Goal: Navigation & Orientation: Find specific page/section

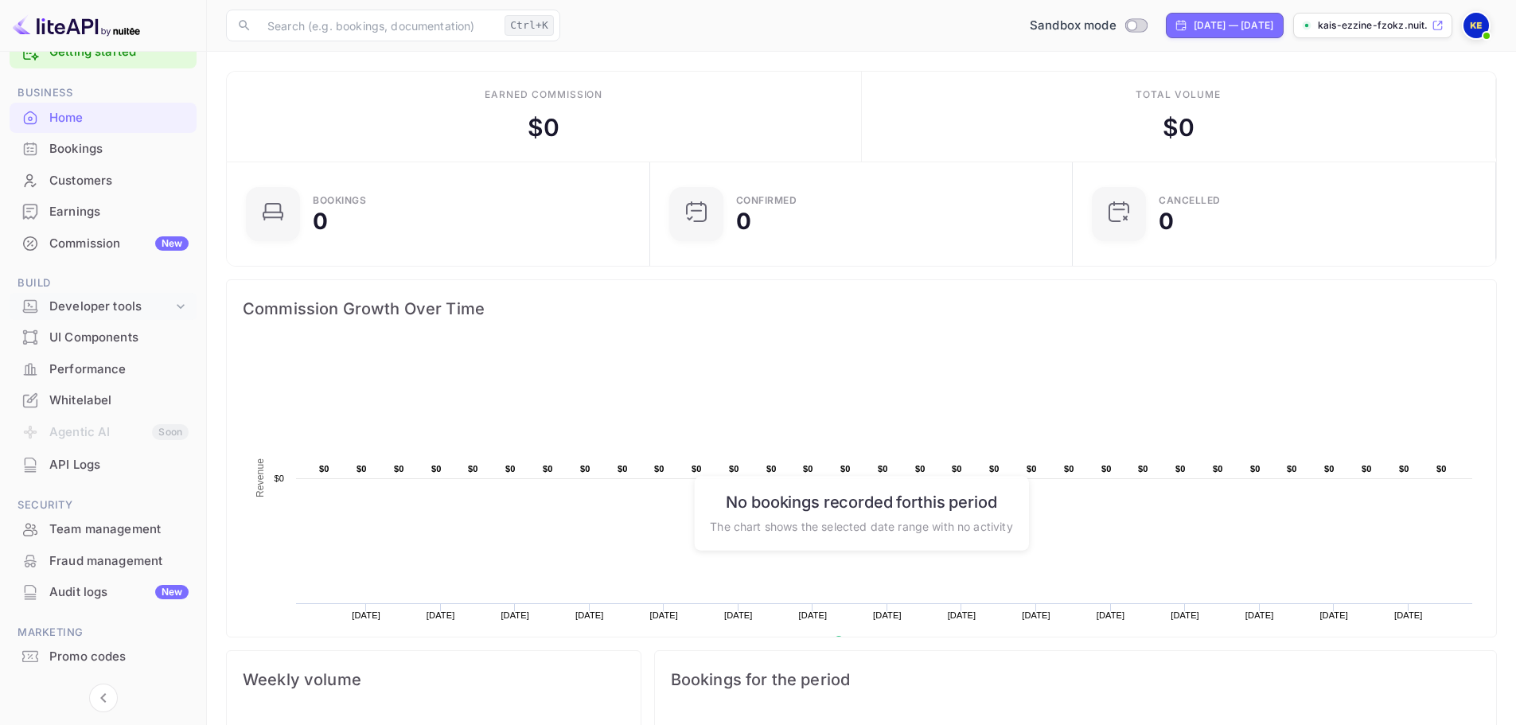
scroll to position [74, 0]
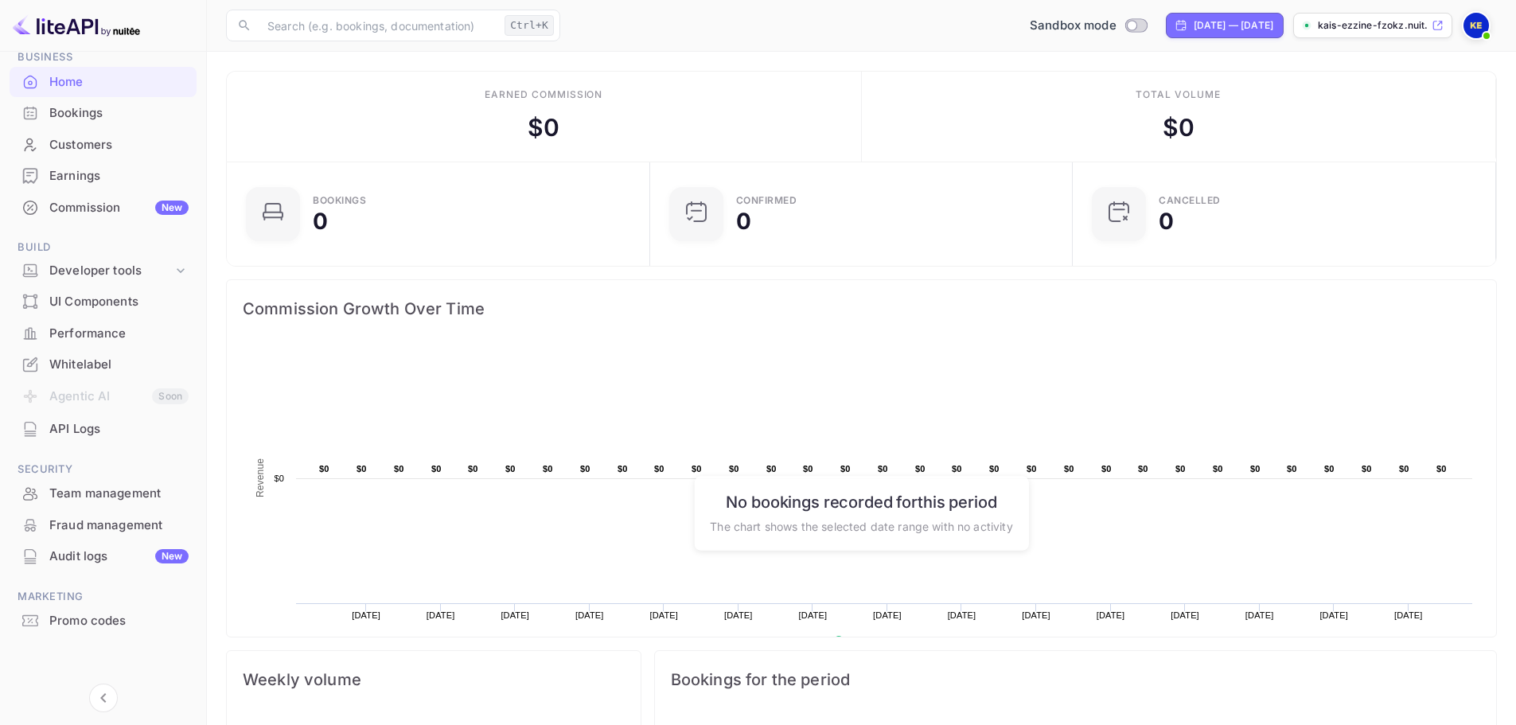
click at [99, 333] on div "Performance" at bounding box center [118, 334] width 139 height 18
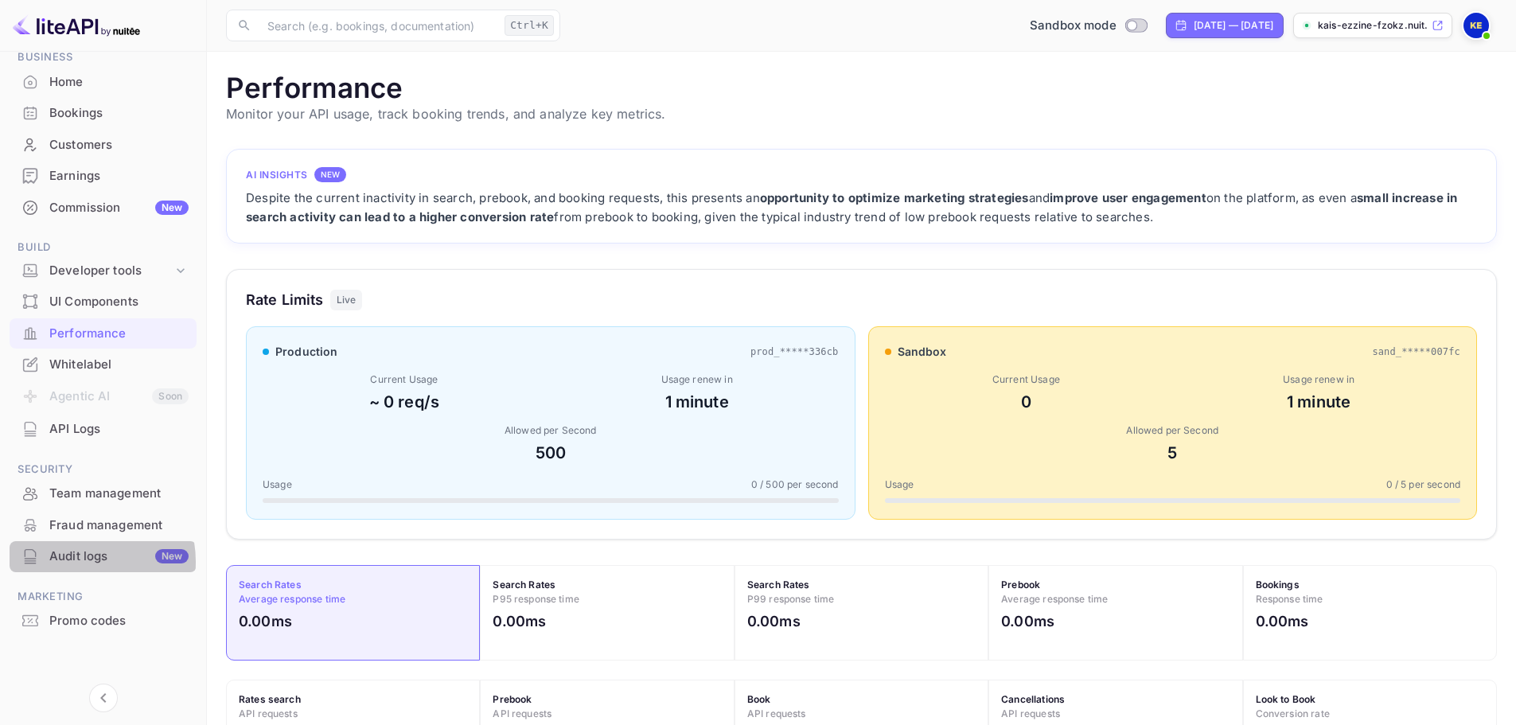
click at [74, 562] on div "Audit logs New" at bounding box center [118, 556] width 139 height 18
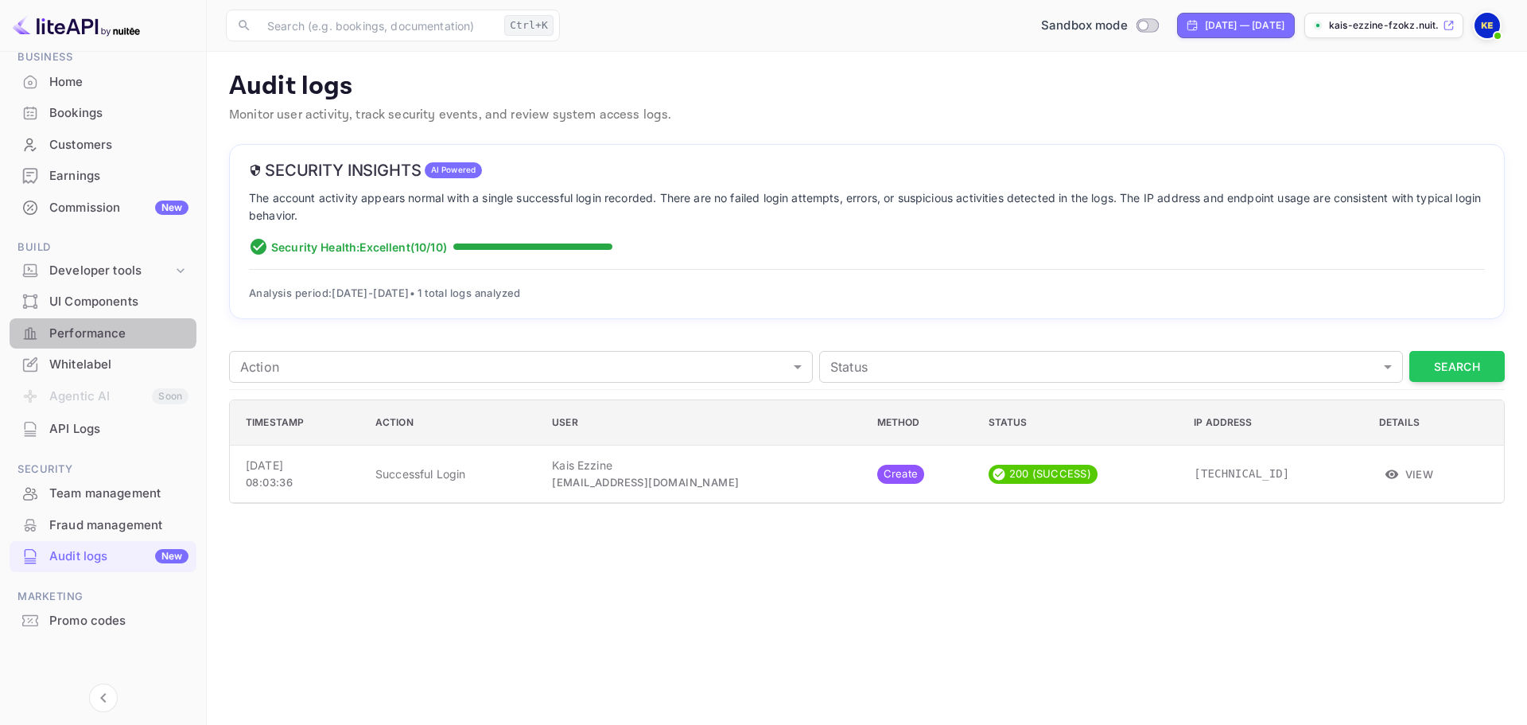
click at [99, 320] on div "Performance" at bounding box center [103, 333] width 187 height 31
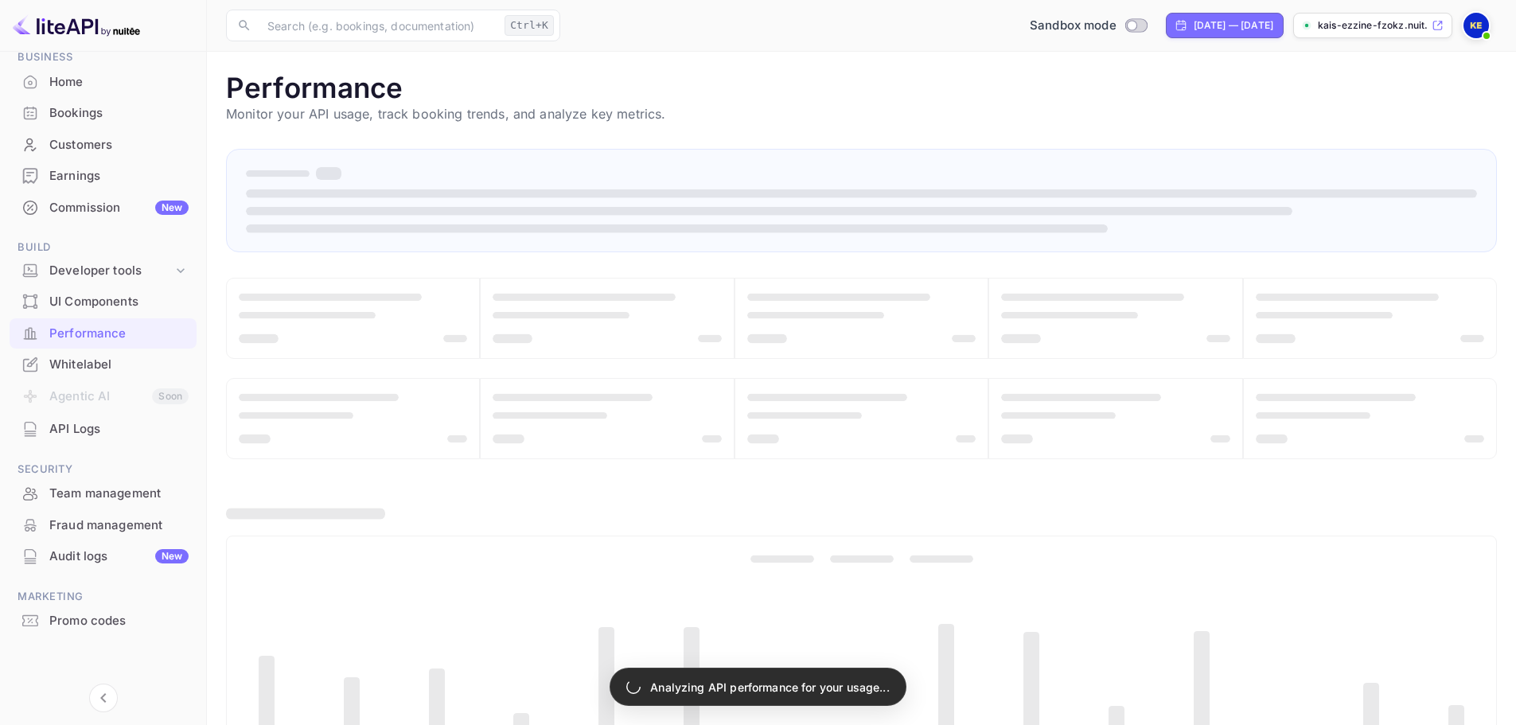
click at [106, 215] on div "Commission New" at bounding box center [118, 208] width 139 height 18
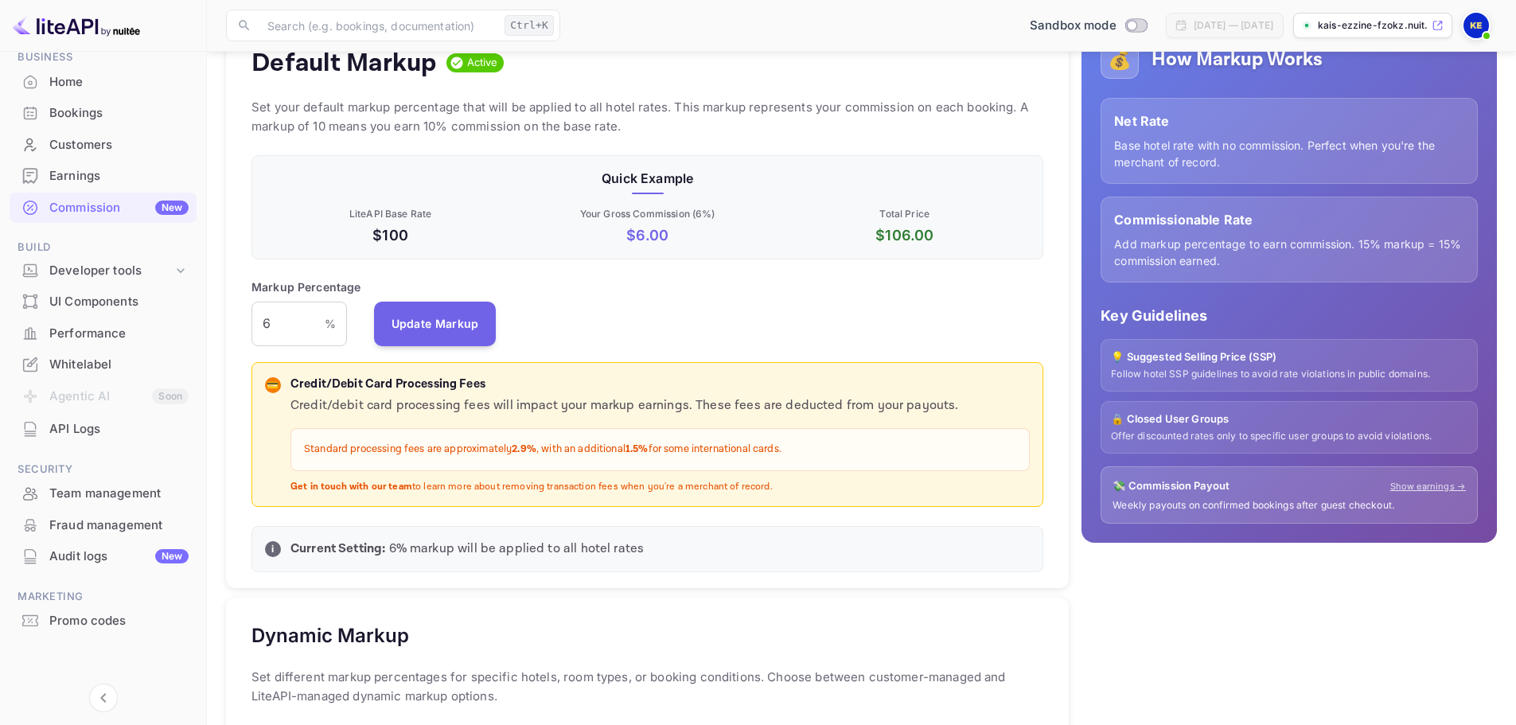
scroll to position [156, 0]
